Goal: Find specific page/section

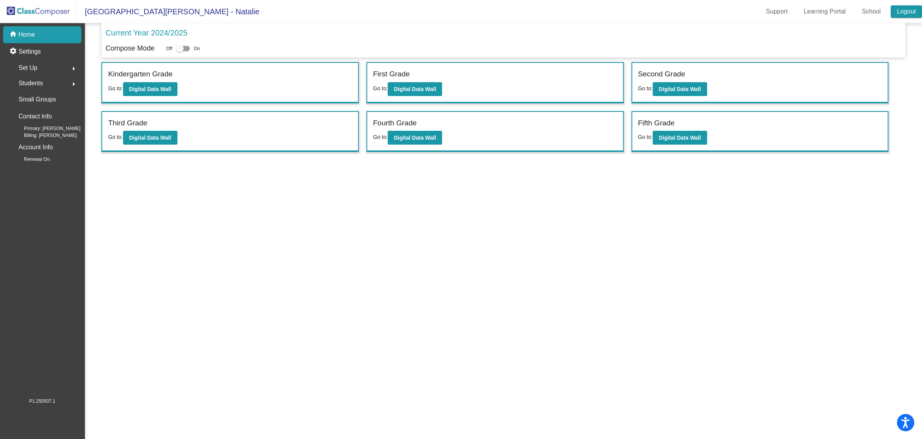
click at [910, 10] on link "Logout" at bounding box center [906, 11] width 31 height 12
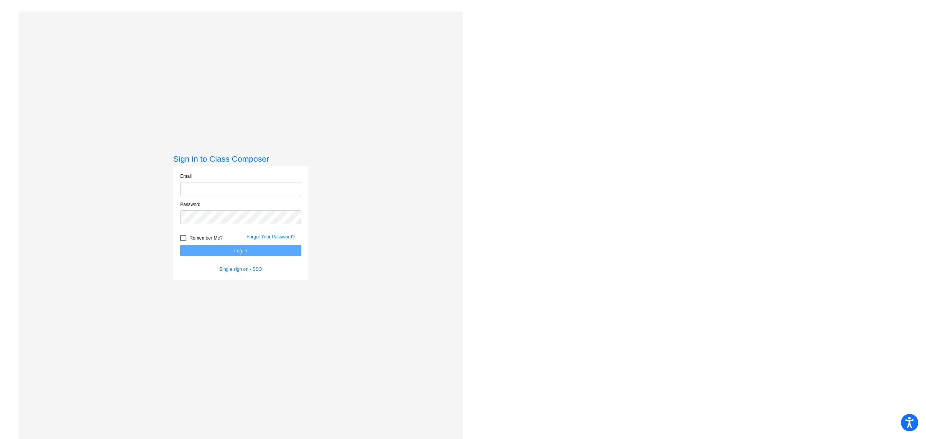
type input "[EMAIL_ADDRESS][PERSON_NAME][DOMAIN_NAME]"
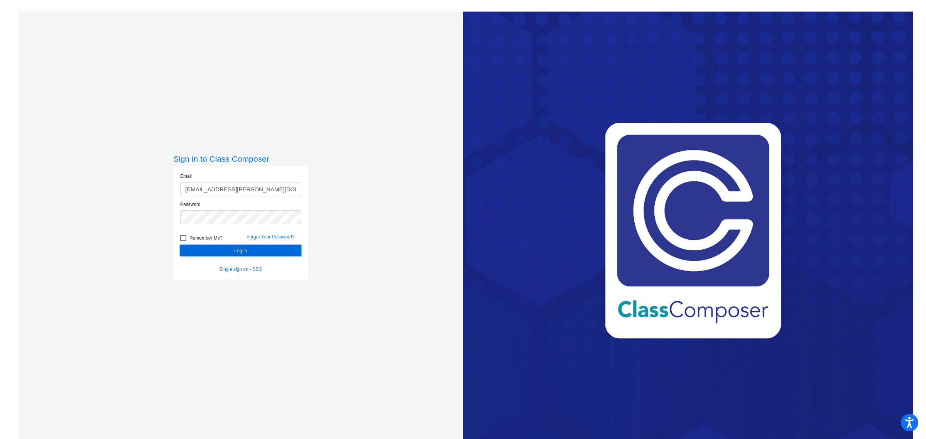
click at [283, 251] on button "Log In" at bounding box center [240, 250] width 121 height 11
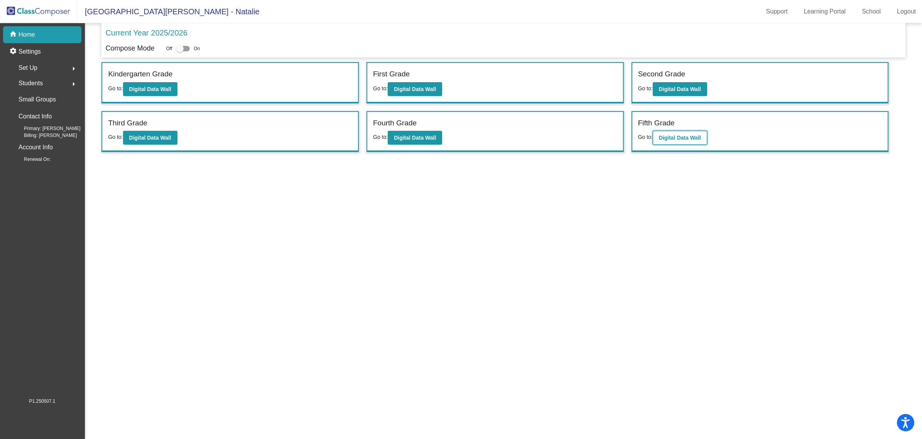
click at [687, 136] on b "Digital Data Wall" at bounding box center [680, 138] width 42 height 6
